Goal: Find specific page/section: Find specific page/section

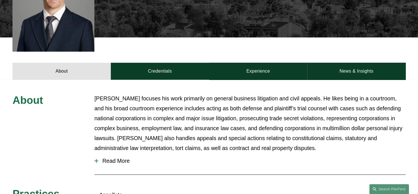
scroll to position [227, 0]
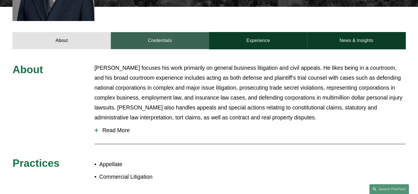
click at [158, 33] on link "Credentials" at bounding box center [160, 40] width 98 height 17
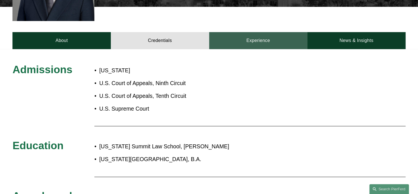
click at [264, 35] on link "Experience" at bounding box center [258, 40] width 98 height 17
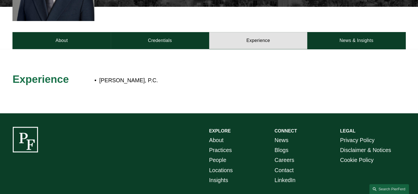
click at [142, 169] on div "EXPLORE CONNECT About Practices People Locations Insights News Blogs Careers Co…" at bounding box center [209, 173] width 418 height 93
click at [219, 155] on link "People" at bounding box center [217, 160] width 17 height 10
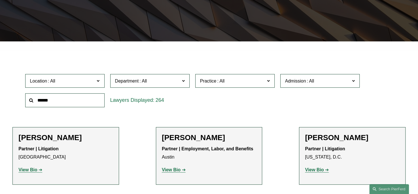
scroll to position [142, 0]
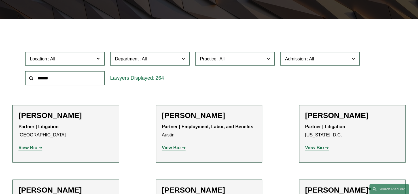
click at [354, 58] on span at bounding box center [353, 58] width 3 height 7
click at [0, 0] on link "[US_STATE]" at bounding box center [0, 0] width 0 height 0
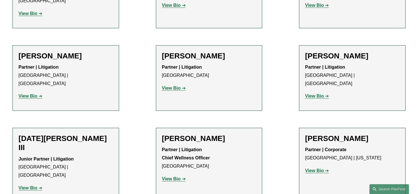
scroll to position [700, 0]
